Goal: Obtain resource: Obtain resource

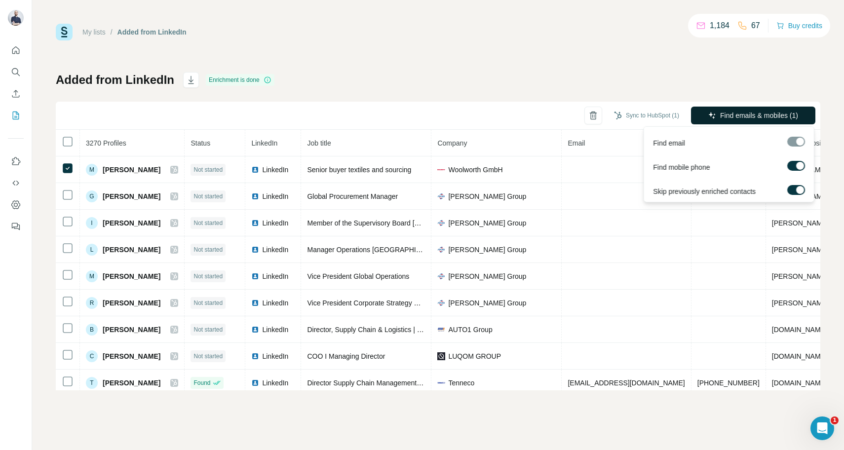
drag, startPoint x: 781, startPoint y: 109, endPoint x: 764, endPoint y: 116, distance: 18.6
click at [764, 116] on button "Find emails & mobiles (1)" at bounding box center [753, 116] width 124 height 18
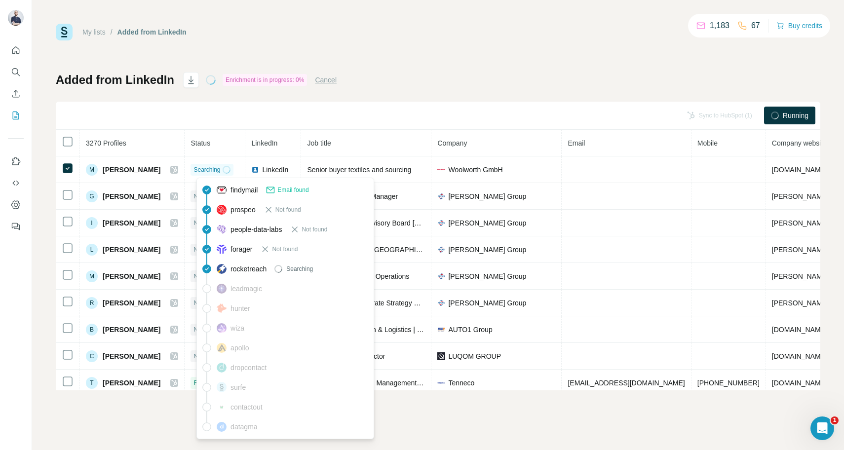
click at [281, 191] on span "Email found" at bounding box center [292, 190] width 31 height 9
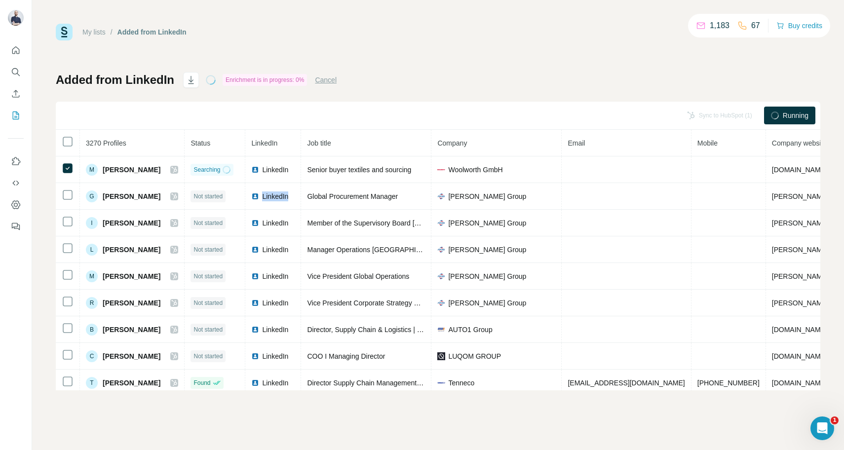
click at [281, 192] on span "LinkedIn" at bounding box center [275, 197] width 26 height 10
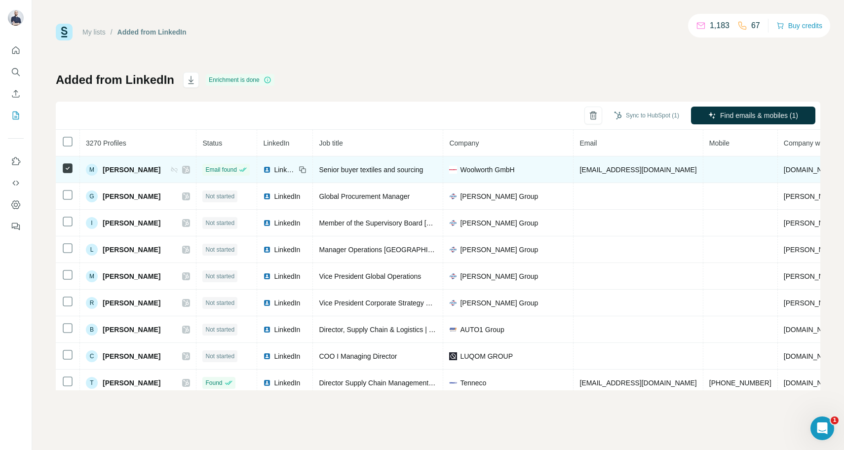
click at [633, 173] on span "[EMAIL_ADDRESS][DOMAIN_NAME]" at bounding box center [638, 170] width 117 height 8
copy span "[EMAIL_ADDRESS][DOMAIN_NAME]"
